Goal: Book appointment/travel/reservation

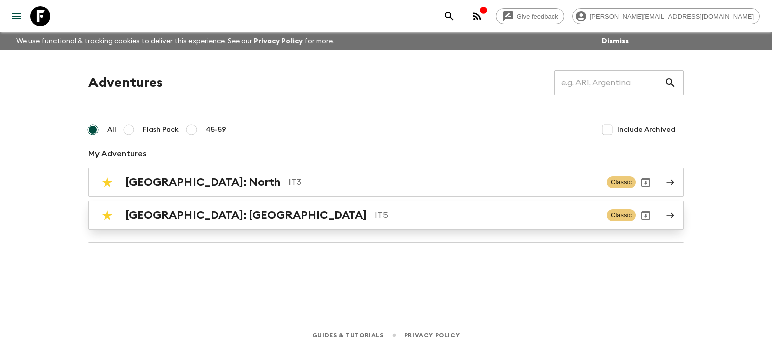
click at [231, 203] on link "[GEOGRAPHIC_DATA]: [GEOGRAPHIC_DATA] IT5 Classic" at bounding box center [385, 215] width 595 height 29
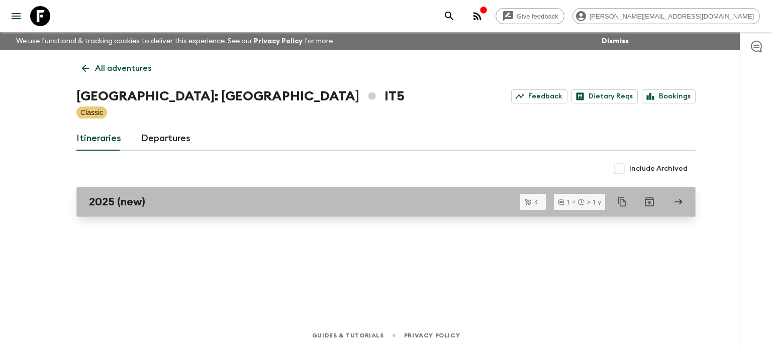
click at [141, 217] on link "2025 (new)" at bounding box center [385, 202] width 619 height 30
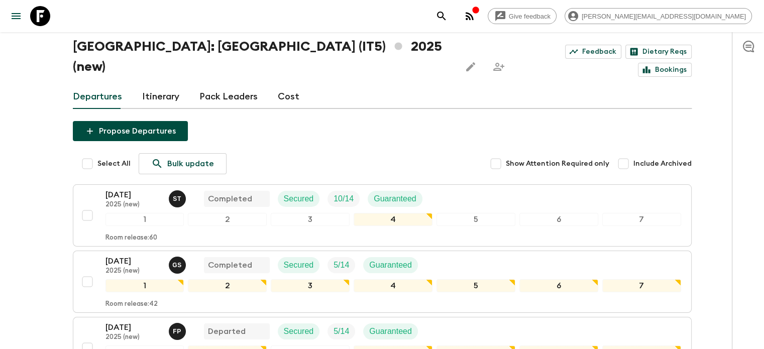
scroll to position [150, 0]
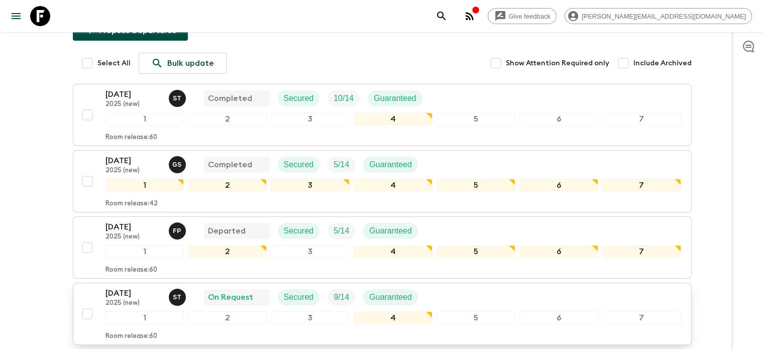
click at [125, 299] on p "2025 (new)" at bounding box center [133, 303] width 55 height 8
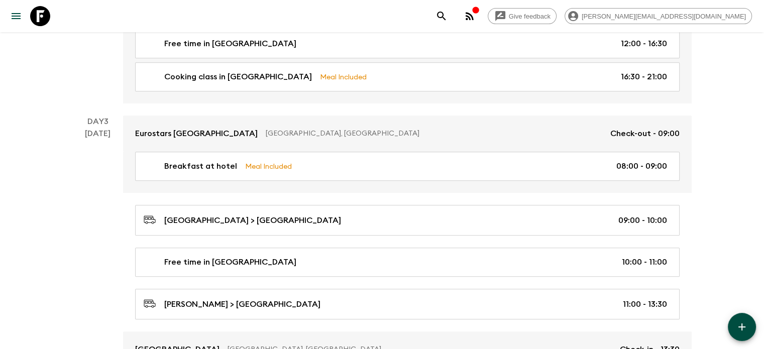
scroll to position [603, 0]
